Goal: Obtain resource: Download file/media

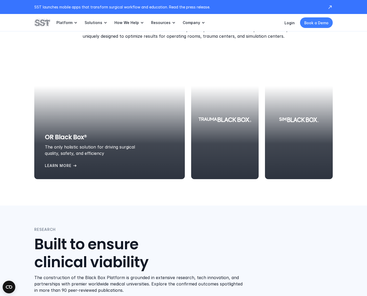
scroll to position [663, 0]
click at [87, 127] on div at bounding box center [109, 119] width 151 height 119
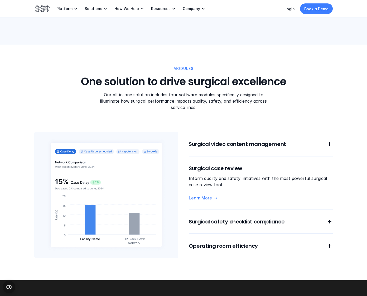
scroll to position [383, 0]
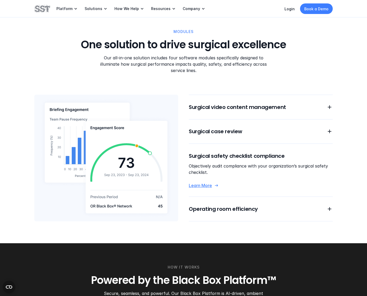
click at [204, 183] on p "Learn More" at bounding box center [200, 186] width 23 height 6
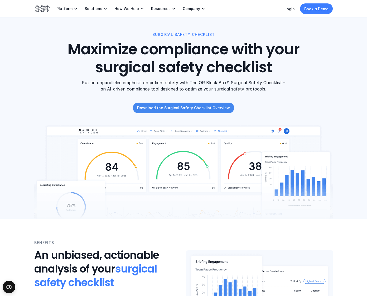
click at [190, 109] on p "Download the Surgical Safety Checklist Overview" at bounding box center [183, 108] width 93 height 6
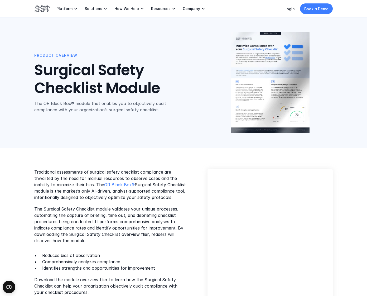
scroll to position [0, 0]
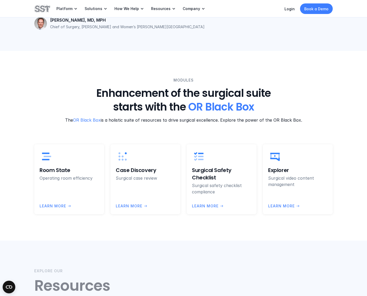
scroll to position [980, 0]
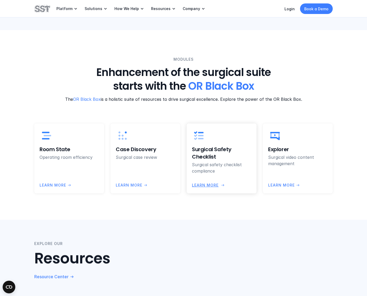
click at [210, 186] on p "LEARN more" at bounding box center [205, 185] width 27 height 6
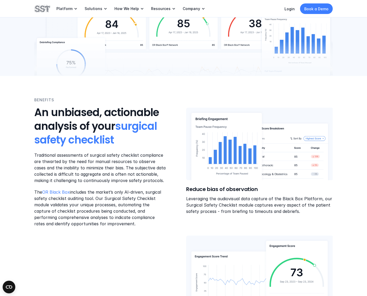
scroll to position [82, 0]
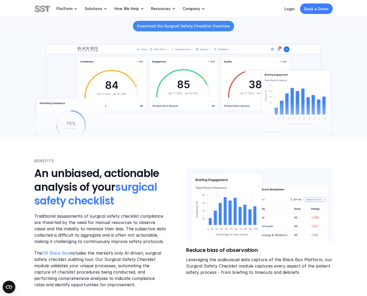
click at [178, 24] on p "Download the Surgical Safety Checklist Overview" at bounding box center [183, 26] width 93 height 6
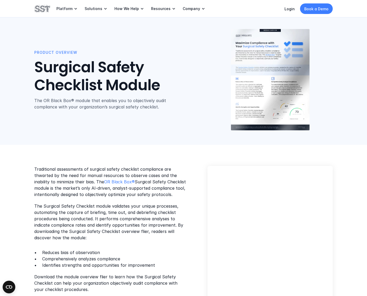
click at [264, 64] on img at bounding box center [270, 80] width 79 height 102
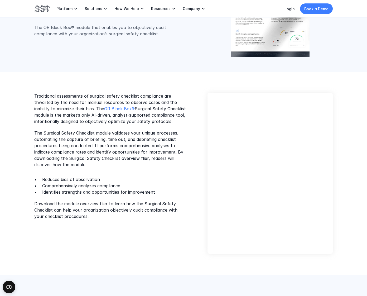
scroll to position [86, 0]
